Goal: Task Accomplishment & Management: Manage account settings

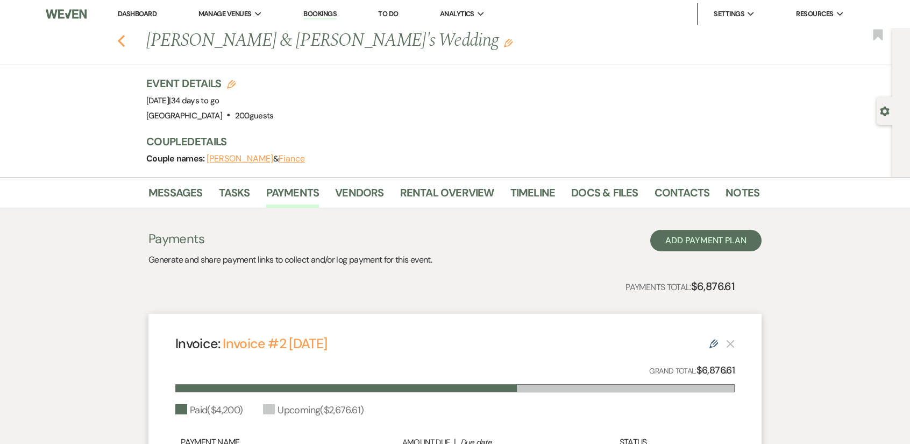
click at [125, 41] on icon "Previous" at bounding box center [121, 40] width 8 height 13
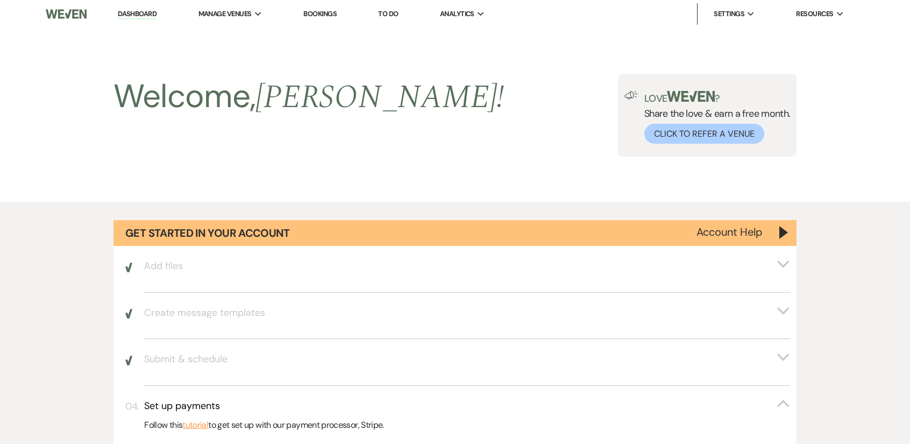
scroll to position [880, 0]
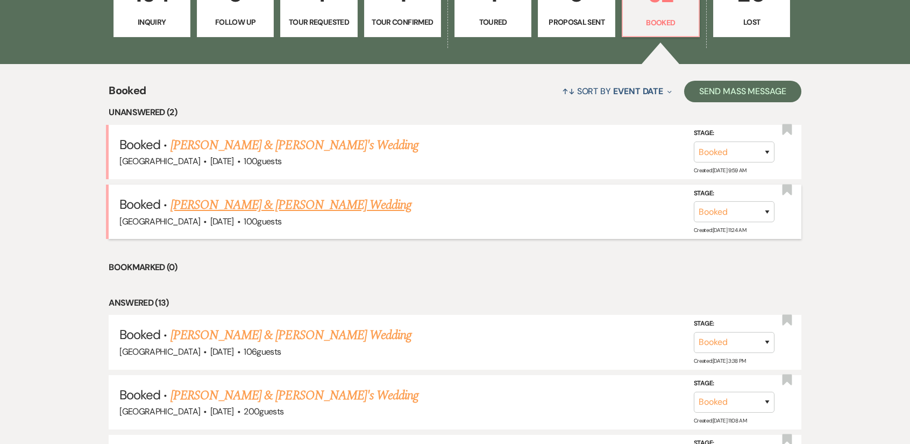
click at [360, 203] on link "[PERSON_NAME] & [PERSON_NAME] Wedding" at bounding box center [290, 204] width 241 height 19
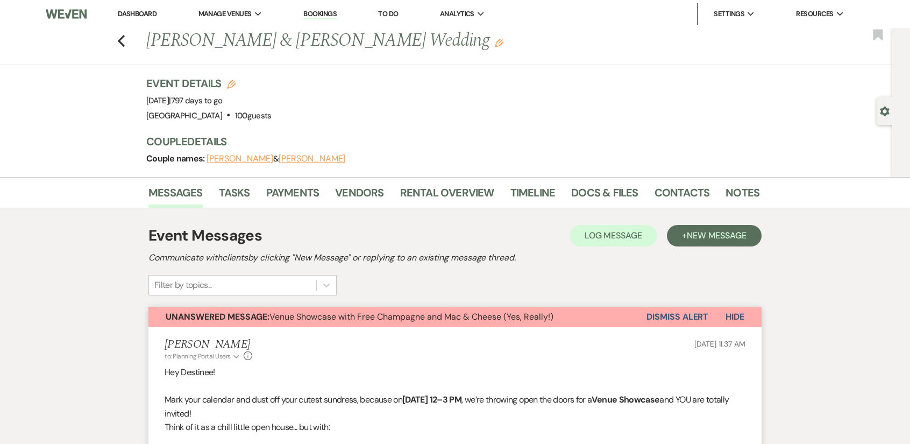
click at [669, 315] on button "Dismiss Alert" at bounding box center [677, 317] width 62 height 20
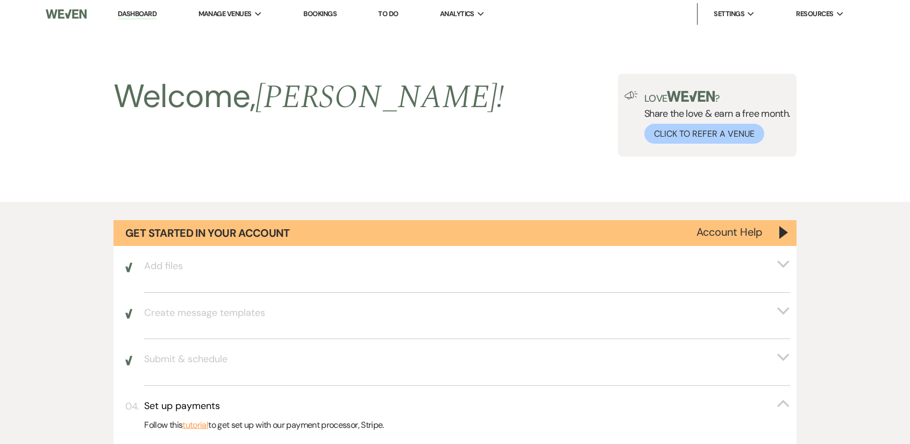
scroll to position [880, 0]
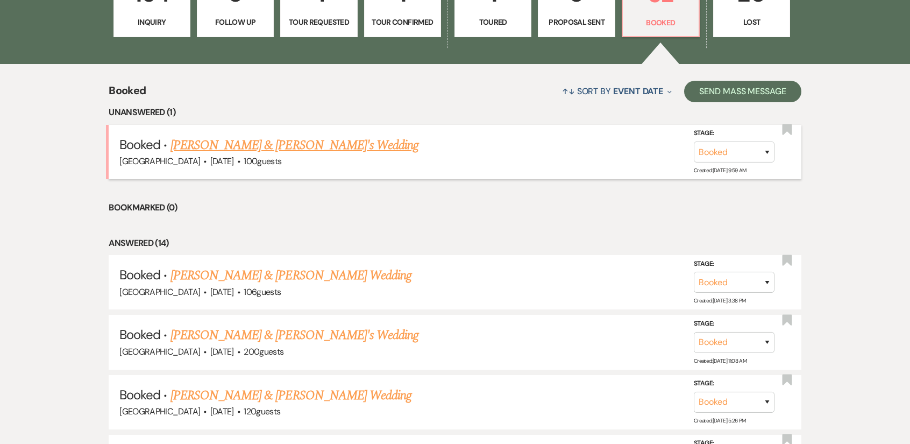
click at [318, 145] on link "[PERSON_NAME] & [PERSON_NAME]'s Wedding" at bounding box center [294, 145] width 248 height 19
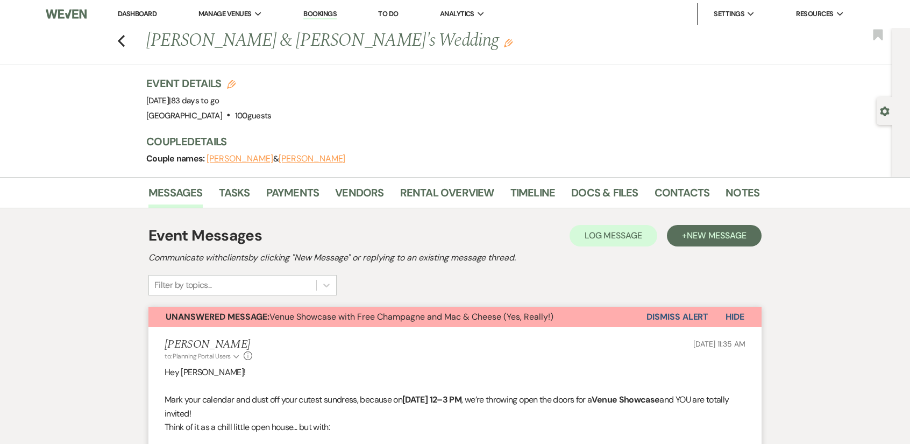
click at [685, 320] on button "Dismiss Alert" at bounding box center [677, 317] width 62 height 20
